Goal: Task Accomplishment & Management: Complete application form

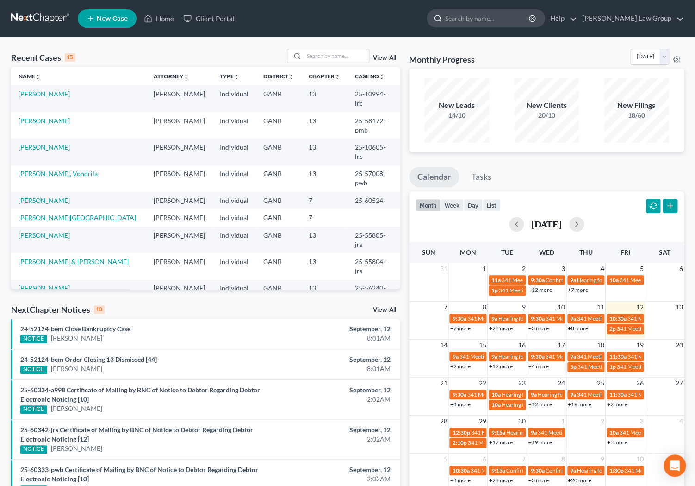
click at [487, 18] on input "search" at bounding box center [487, 18] width 85 height 17
type input "pooler"
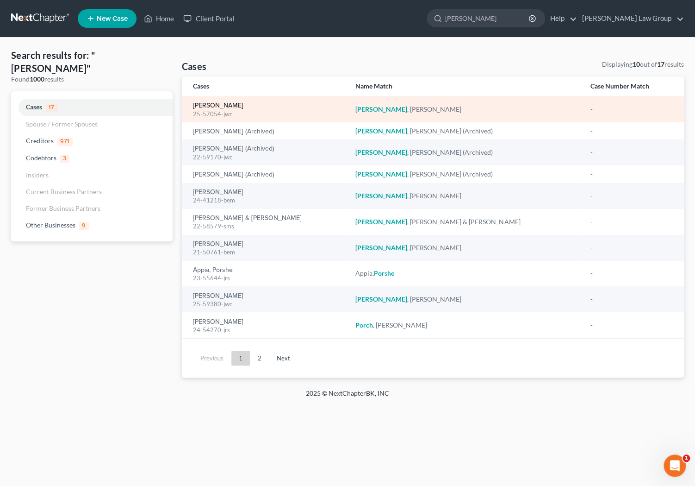
click at [228, 105] on link "Pooler, Michael" at bounding box center [218, 105] width 50 height 6
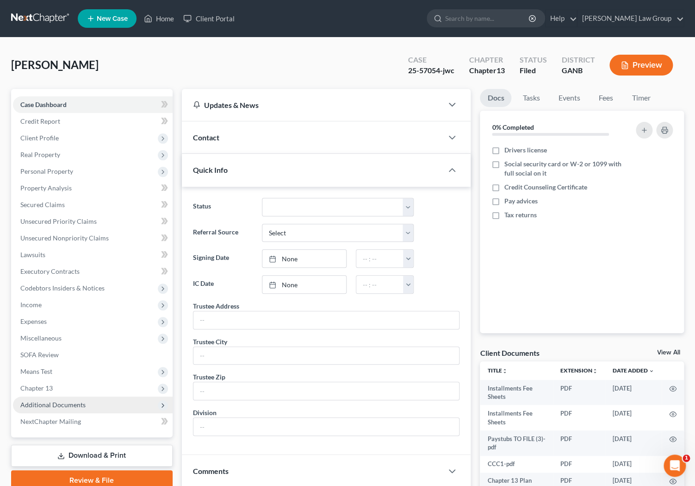
click at [77, 400] on span "Additional Documents" at bounding box center [93, 404] width 160 height 17
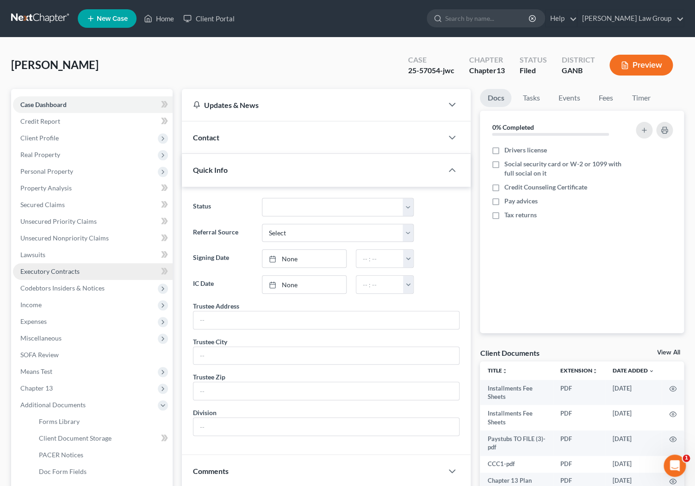
click at [86, 266] on link "Executory Contracts" at bounding box center [93, 271] width 160 height 17
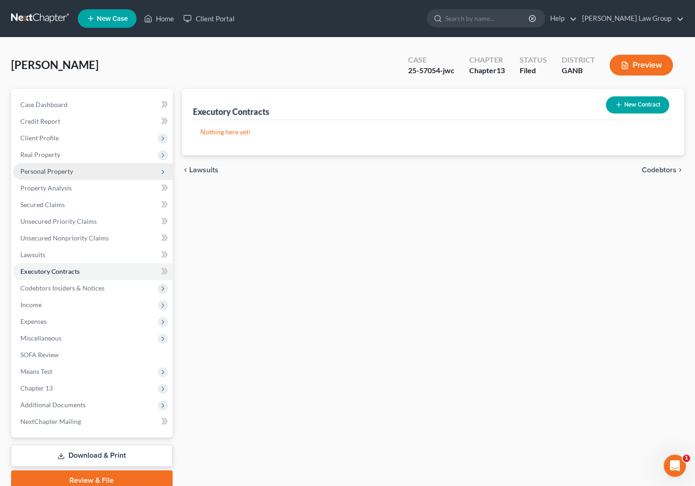
click at [73, 172] on span "Personal Property" at bounding box center [93, 171] width 160 height 17
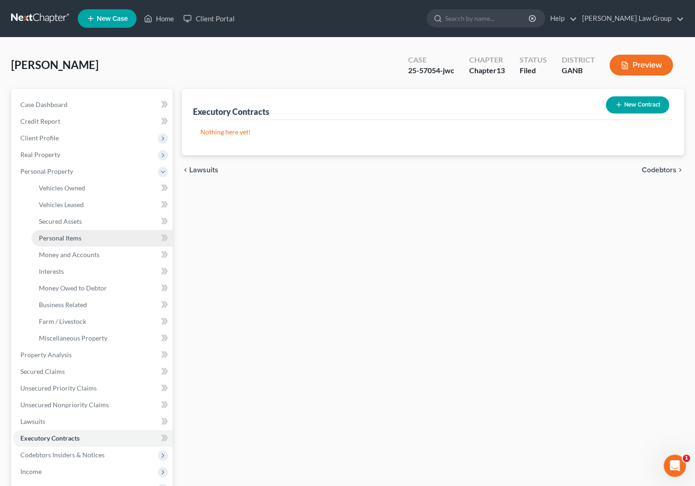
click at [86, 233] on link "Personal Items" at bounding box center [101, 238] width 141 height 17
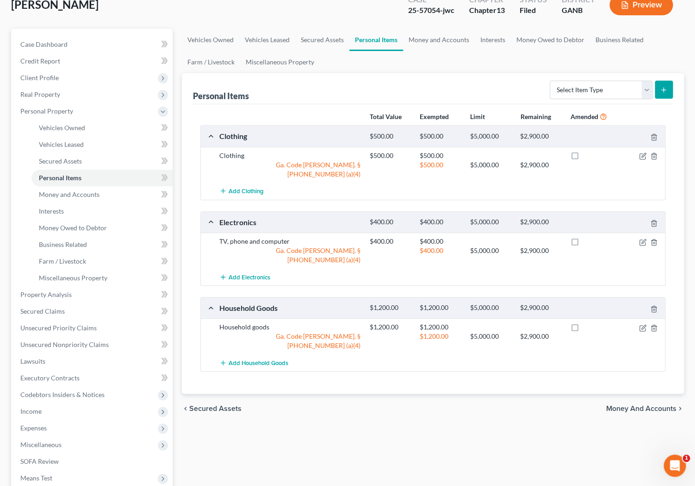
scroll to position [63, 0]
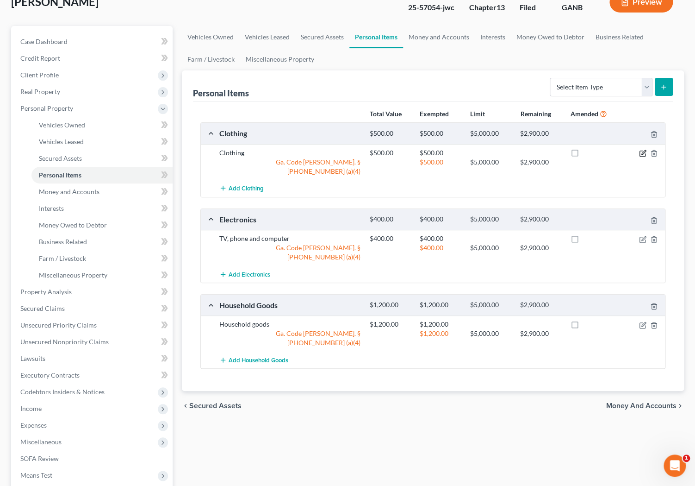
click at [551, 156] on icon "button" at bounding box center [642, 153] width 7 height 7
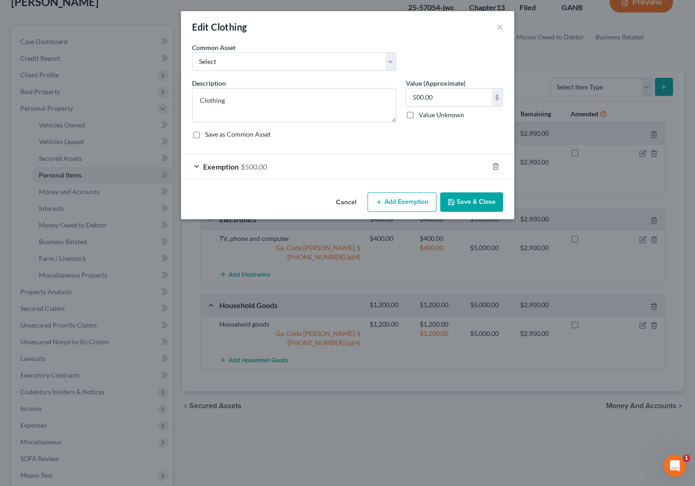
click at [419, 207] on button "Add Exemption" at bounding box center [402, 201] width 69 height 19
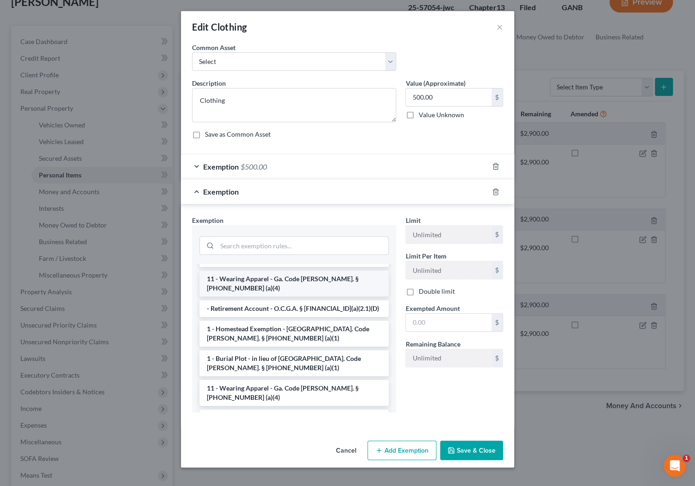
scroll to position [16, 0]
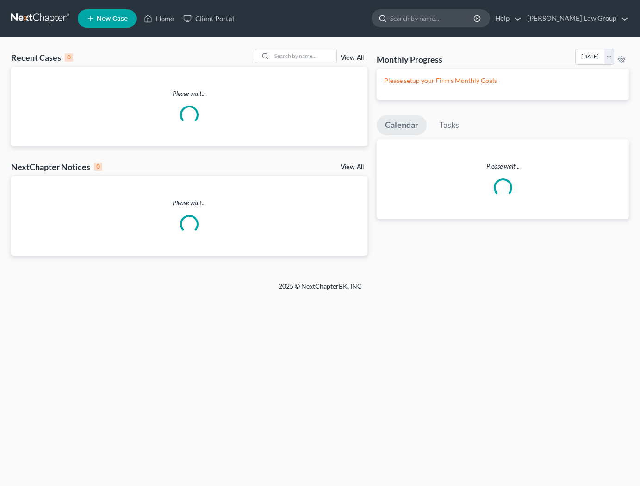
click at [436, 21] on input "search" at bounding box center [432, 18] width 85 height 17
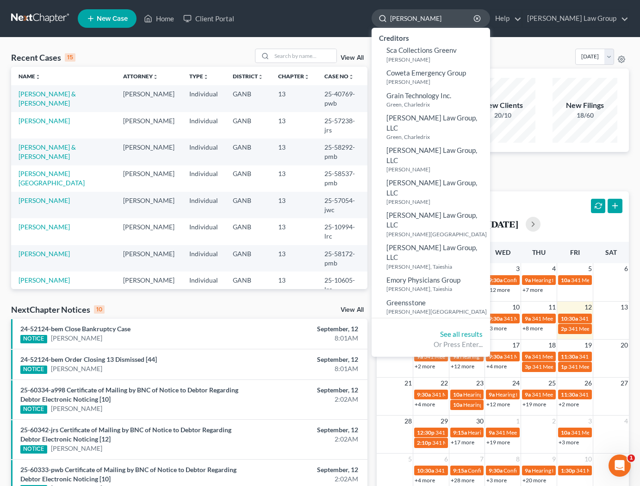
drag, startPoint x: 457, startPoint y: 16, endPoint x: 418, endPoint y: 16, distance: 38.9
click at [418, 16] on input "greene" at bounding box center [432, 18] width 85 height 17
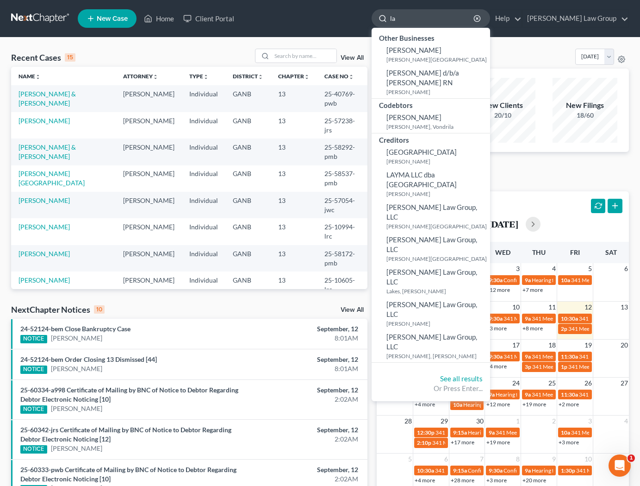
type input "l"
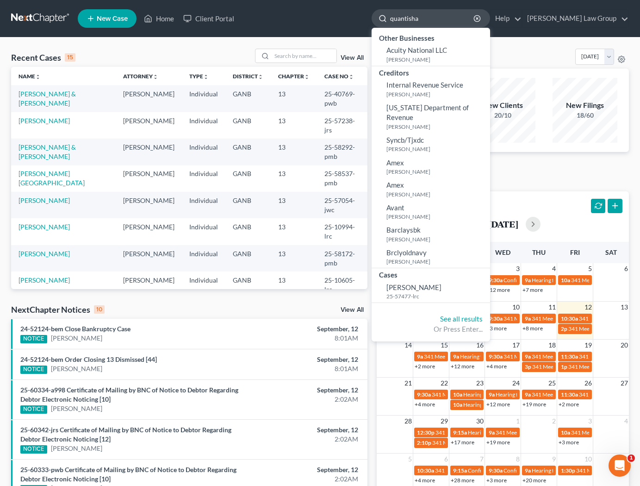
type input "quantisha"
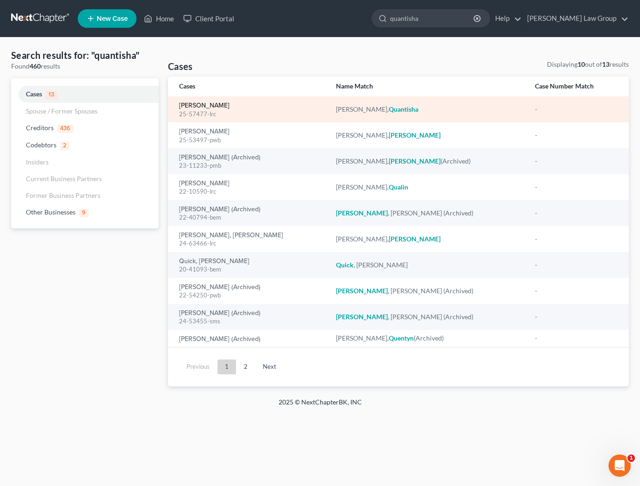
click at [219, 106] on link "Greene, Quantisha" at bounding box center [204, 105] width 50 height 6
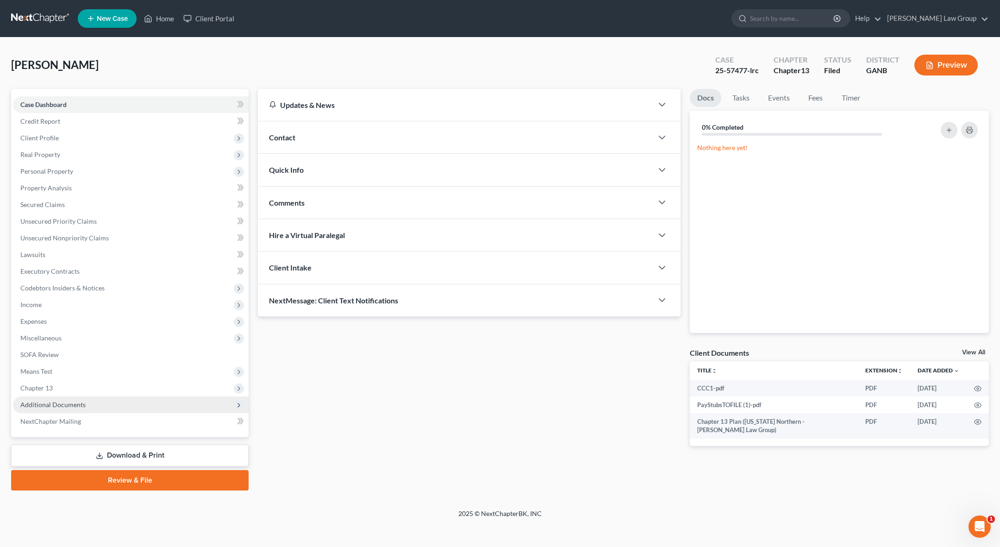
click at [75, 402] on span "Additional Documents" at bounding box center [52, 405] width 65 height 8
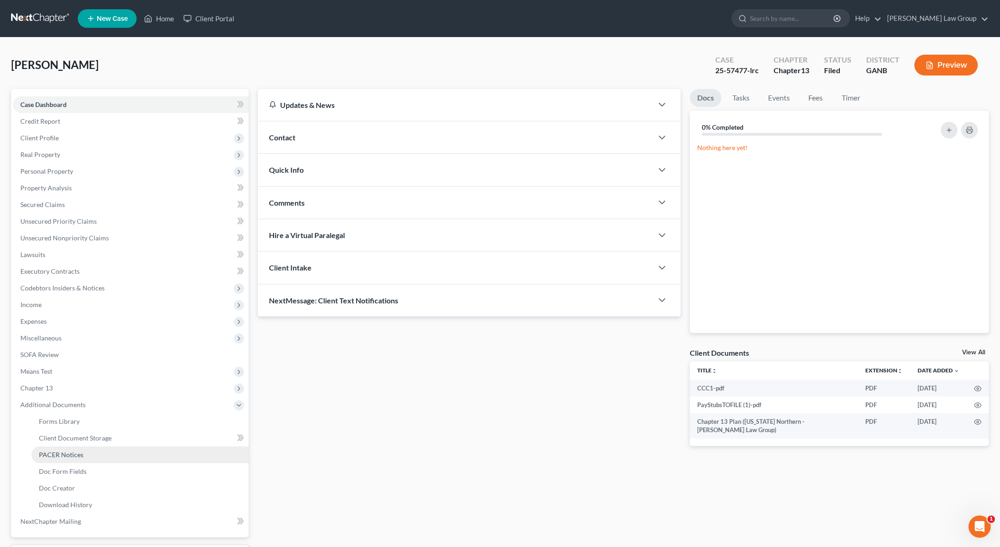
click at [81, 454] on span "PACER Notices" at bounding box center [61, 455] width 44 height 8
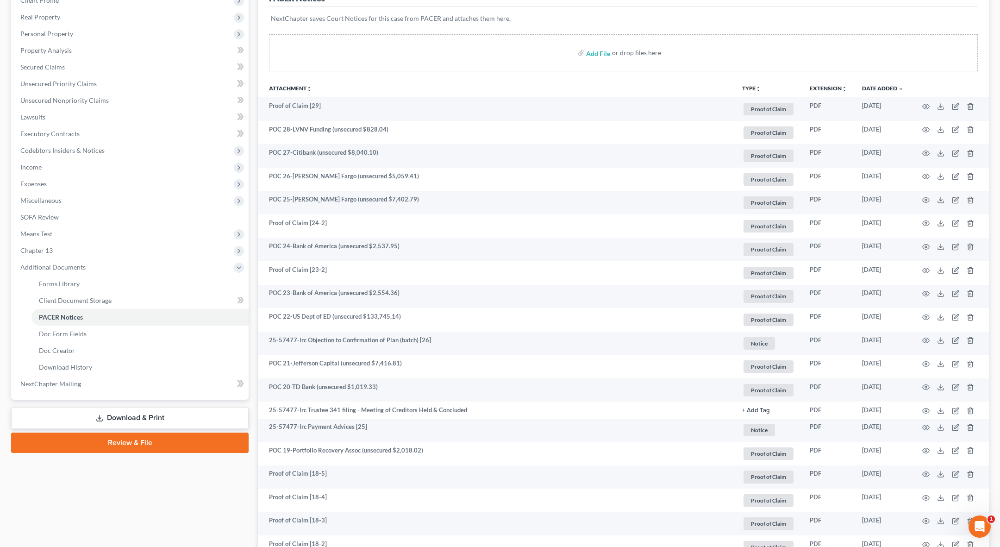
scroll to position [143, 0]
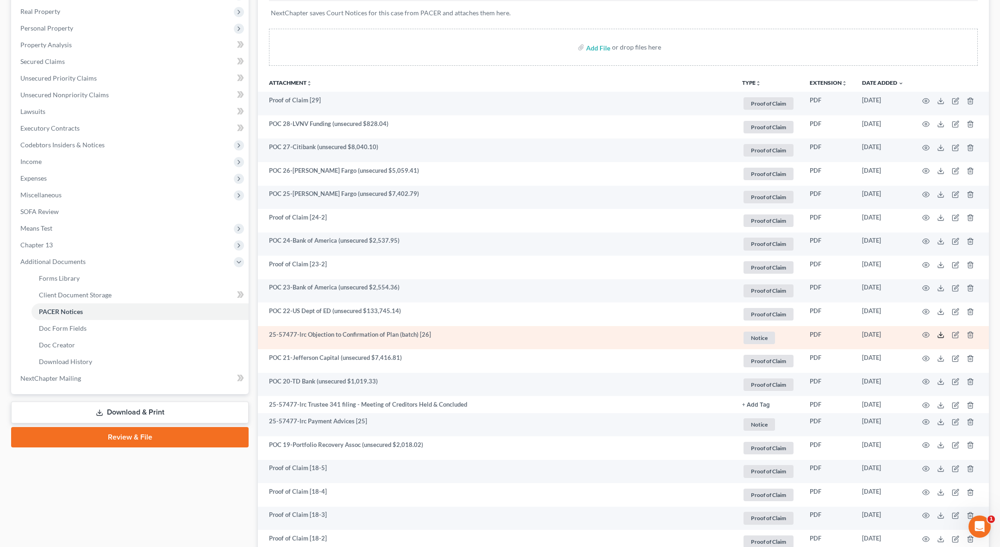
click at [640, 336] on icon at bounding box center [940, 334] width 7 height 7
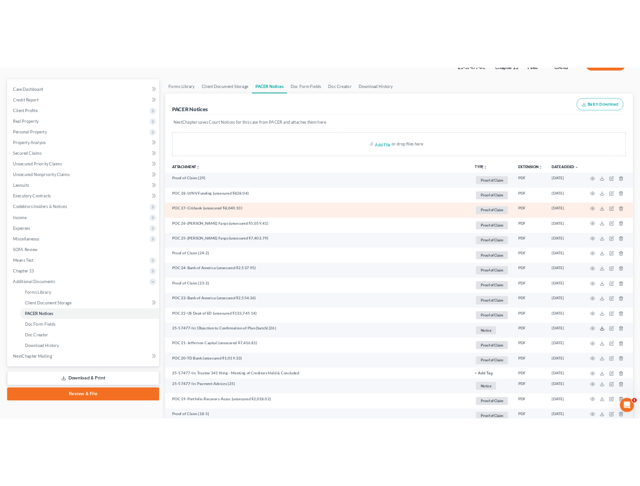
scroll to position [0, 0]
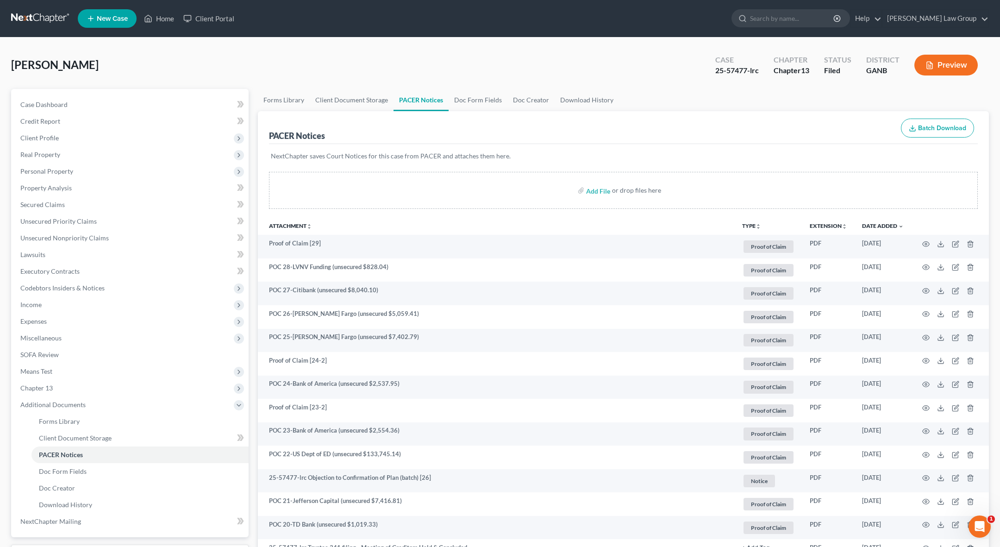
click at [640, 68] on button "Preview" at bounding box center [945, 65] width 63 height 21
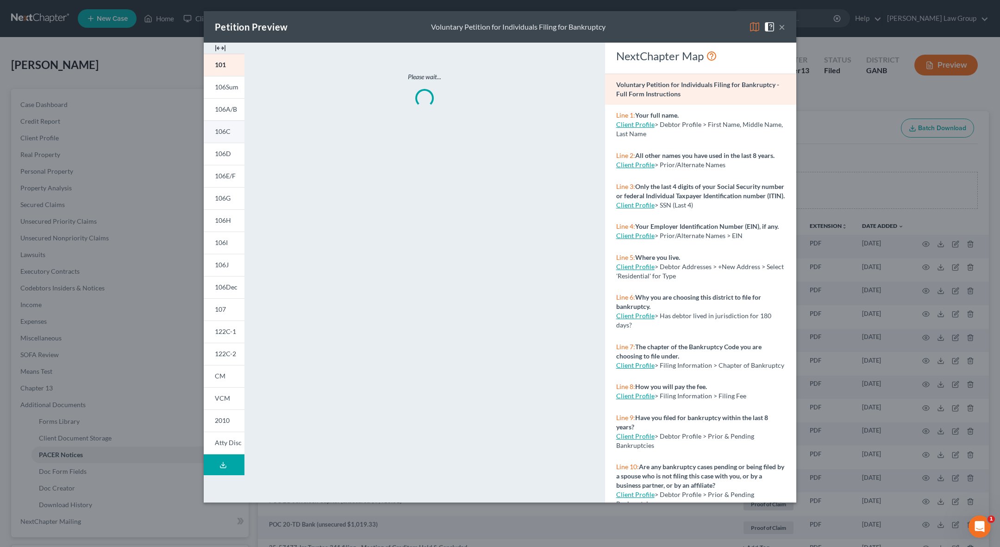
click at [229, 133] on span "106C" at bounding box center [223, 131] width 16 height 8
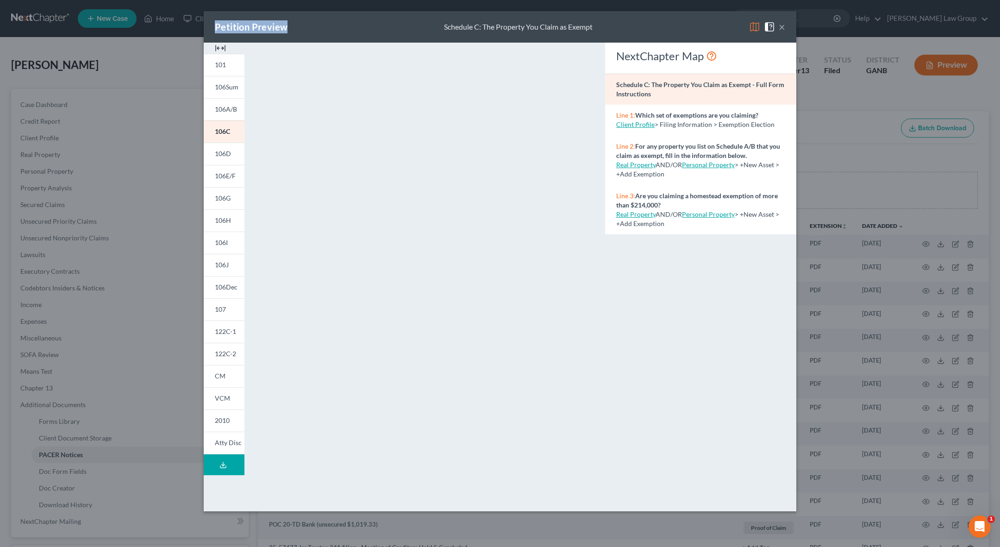
drag, startPoint x: 345, startPoint y: 29, endPoint x: 145, endPoint y: 27, distance: 200.5
click at [144, 27] on div "Petition Preview Schedule C: The Property You Claim as Exempt × 101 106Sum 106A…" at bounding box center [500, 273] width 1000 height 547
drag, startPoint x: 332, startPoint y: 23, endPoint x: 119, endPoint y: 24, distance: 212.5
click at [119, 24] on div "Petition Preview Schedule C: The Property You Claim as Exempt × 101 106Sum 106A…" at bounding box center [500, 273] width 1000 height 547
drag, startPoint x: 537, startPoint y: 24, endPoint x: 371, endPoint y: 20, distance: 165.8
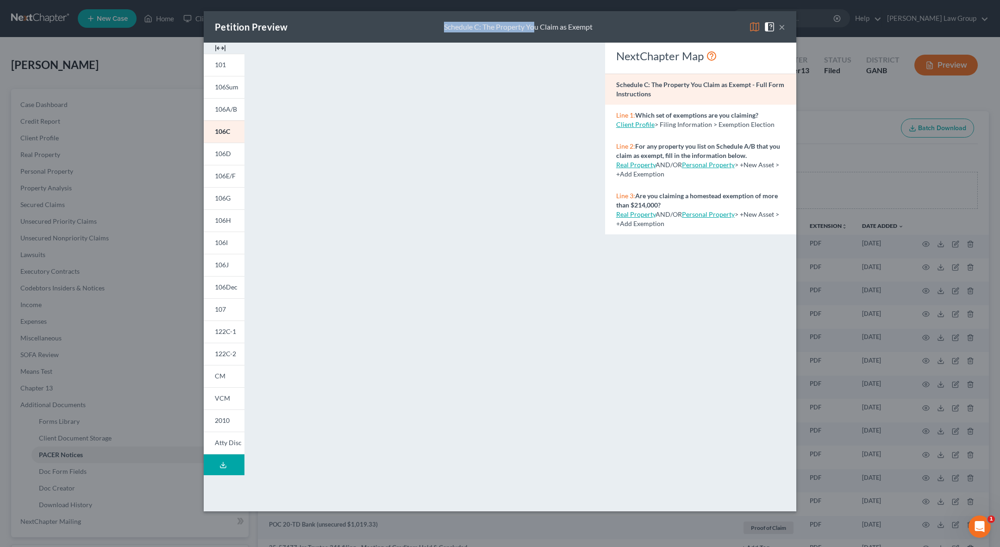
click at [371, 20] on div "Petition Preview Schedule C: The Property You Claim as Exempt ×" at bounding box center [500, 26] width 593 height 31
drag, startPoint x: 376, startPoint y: 19, endPoint x: 208, endPoint y: 4, distance: 168.3
click at [208, 4] on div "Petition Preview Schedule C: The Property You Claim as Exempt × 101 106Sum 106A…" at bounding box center [500, 273] width 1000 height 547
click at [627, 280] on div "NextChapter Map Schedule C: The Property You Claim as Exempt - Full Form Instru…" at bounding box center [701, 273] width 200 height 460
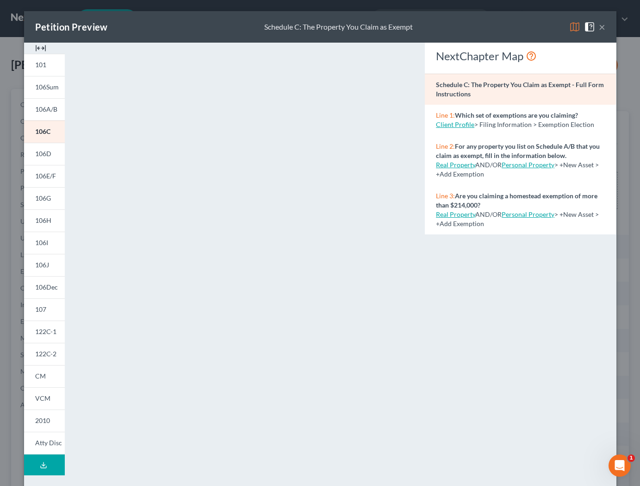
scroll to position [2, 0]
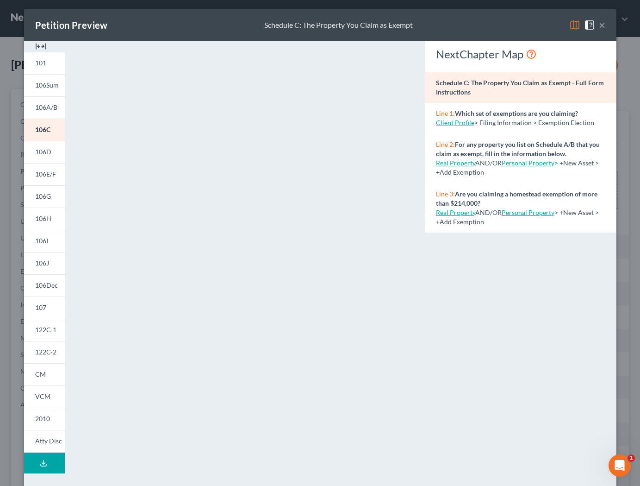
click at [604, 26] on button "×" at bounding box center [602, 24] width 6 height 11
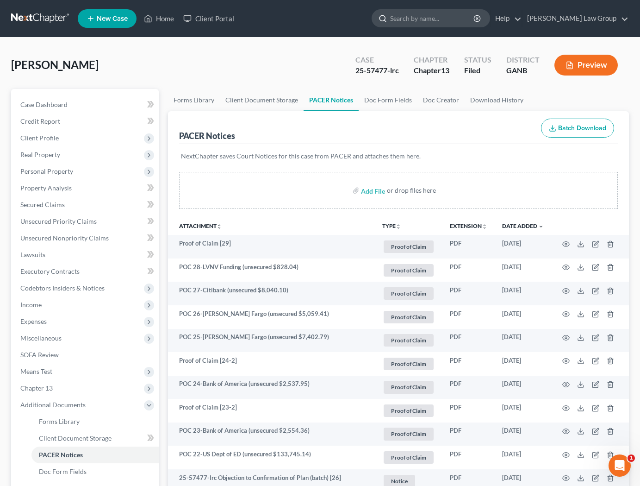
click at [446, 18] on input "search" at bounding box center [432, 18] width 85 height 17
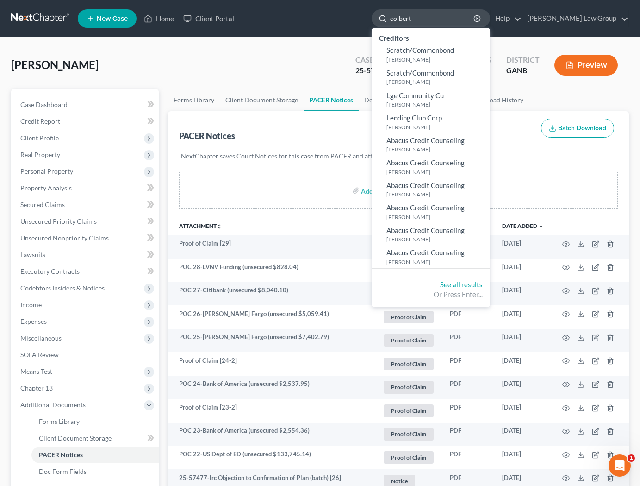
type input "colbert"
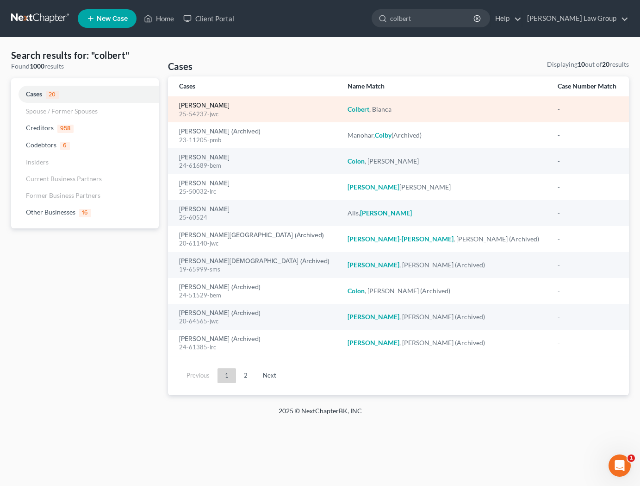
click at [205, 109] on link "Colbert, Bianca" at bounding box center [204, 105] width 50 height 6
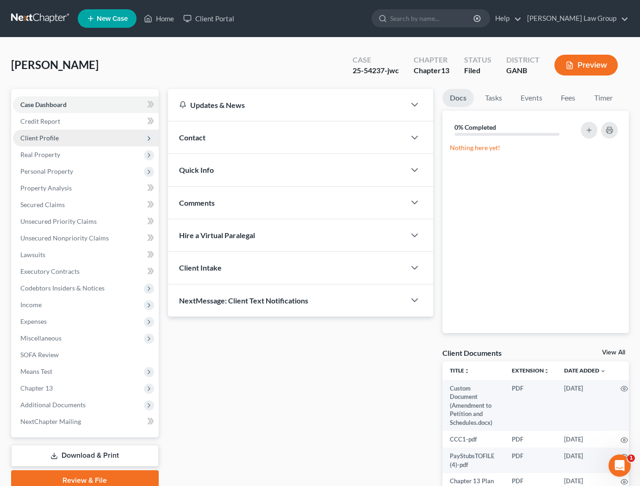
click at [46, 138] on span "Client Profile" at bounding box center [39, 138] width 38 height 8
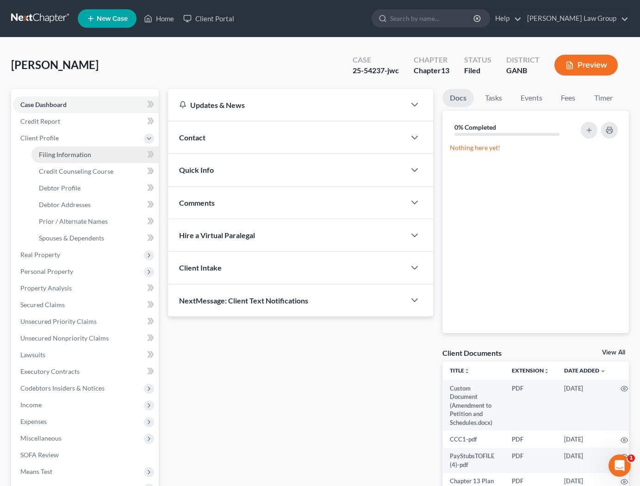
click at [57, 155] on span "Filing Information" at bounding box center [65, 154] width 52 height 8
select select "1"
select select "0"
select select "3"
select select "10"
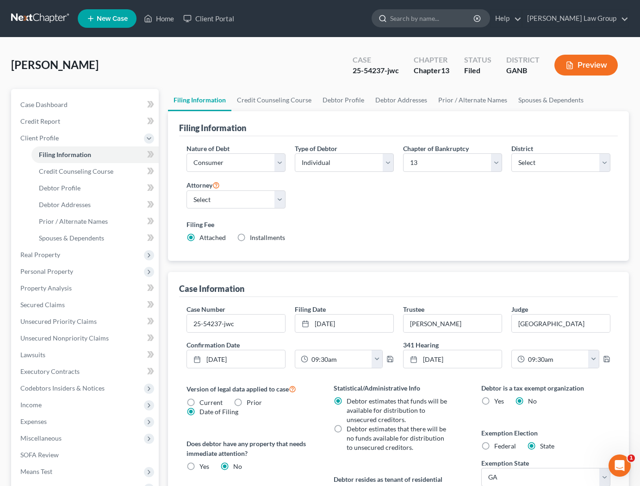
click at [472, 19] on input "search" at bounding box center [432, 18] width 85 height 17
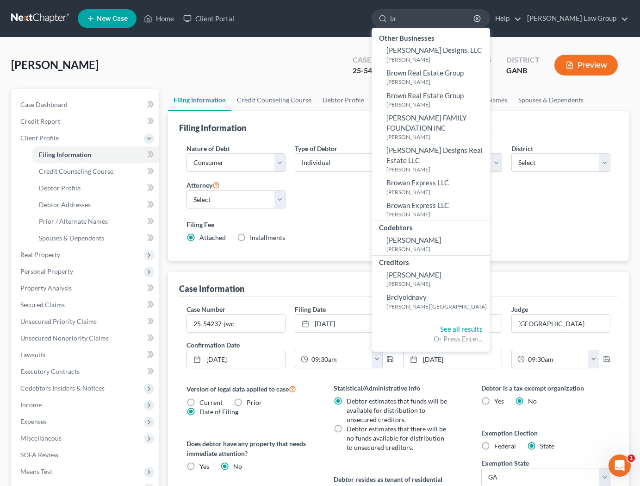
type input "b"
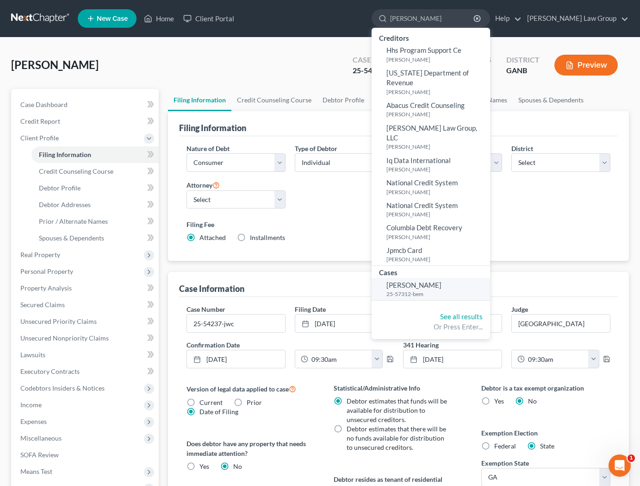
type input "cedric"
click at [488, 290] on small "25-57312-bem" at bounding box center [437, 294] width 101 height 8
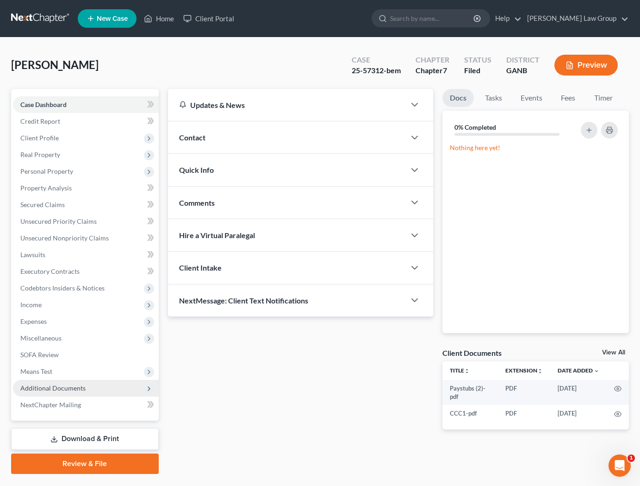
click at [43, 390] on span "Additional Documents" at bounding box center [52, 388] width 65 height 8
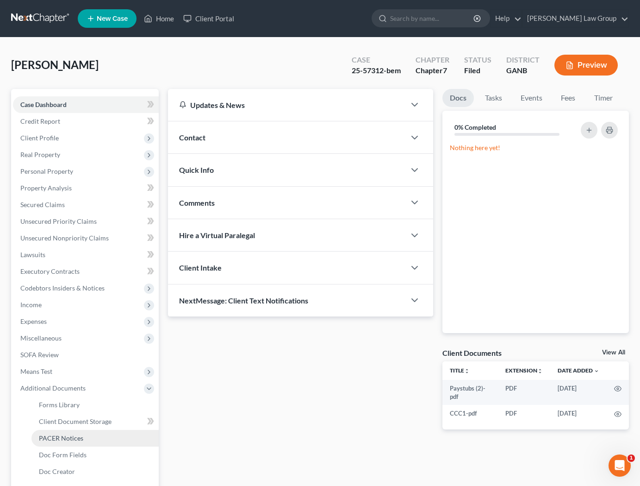
click at [78, 438] on span "PACER Notices" at bounding box center [61, 438] width 44 height 8
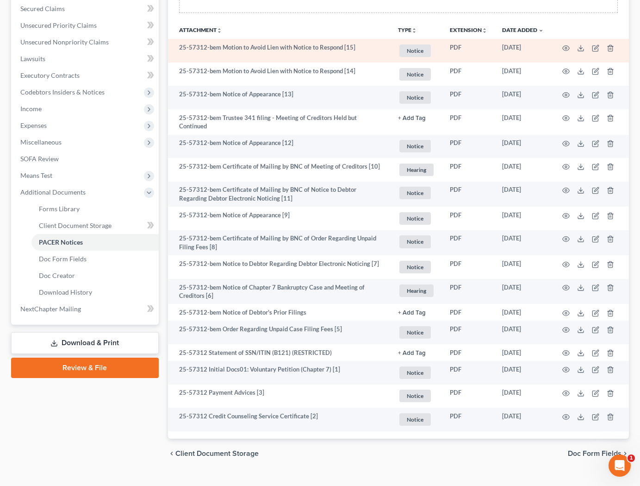
scroll to position [205, 0]
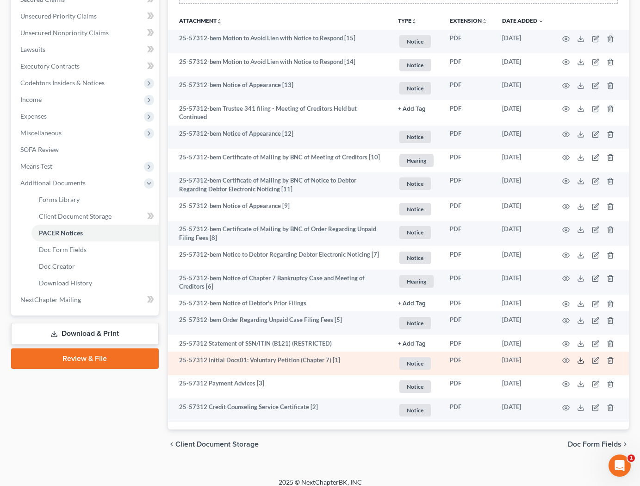
click at [581, 357] on line at bounding box center [581, 359] width 0 height 4
